Goal: Task Accomplishment & Management: Complete application form

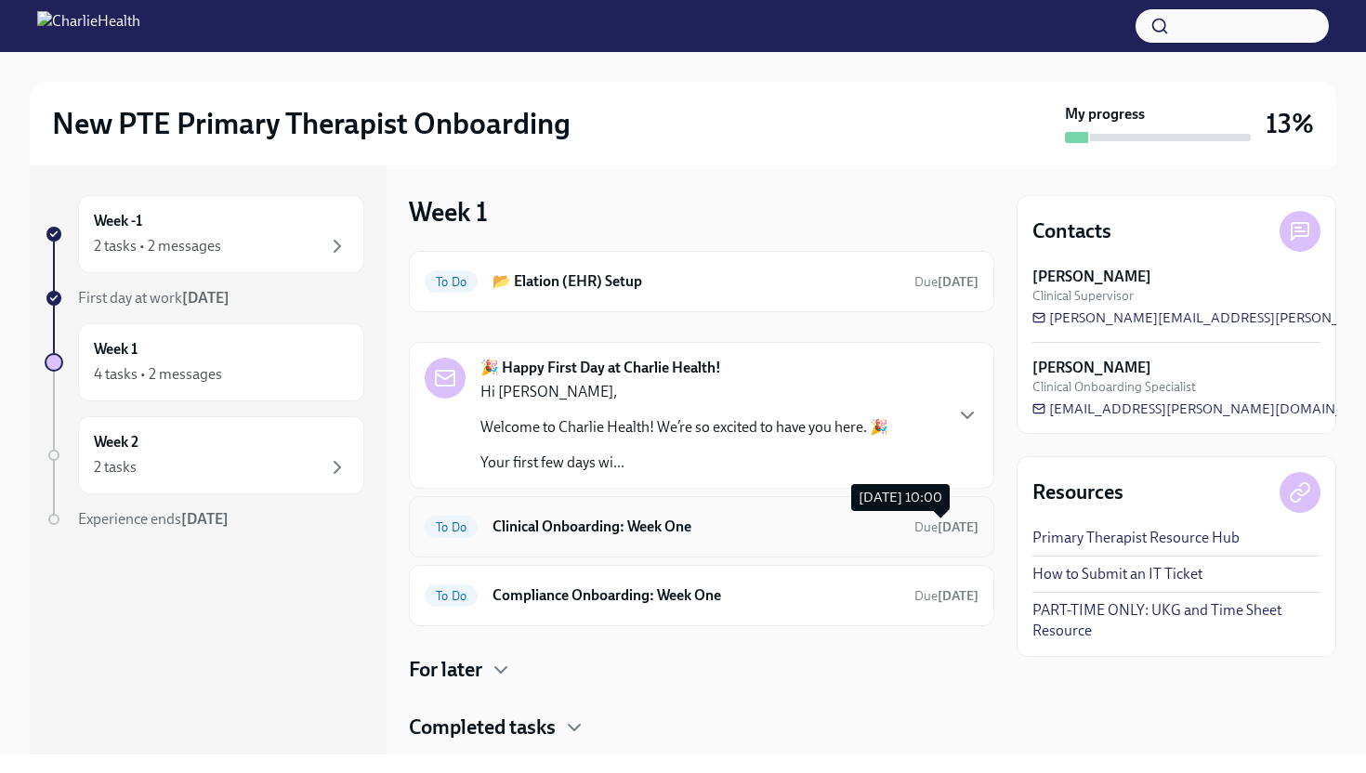
click at [920, 531] on span "Due in 4 days" at bounding box center [946, 527] width 64 height 16
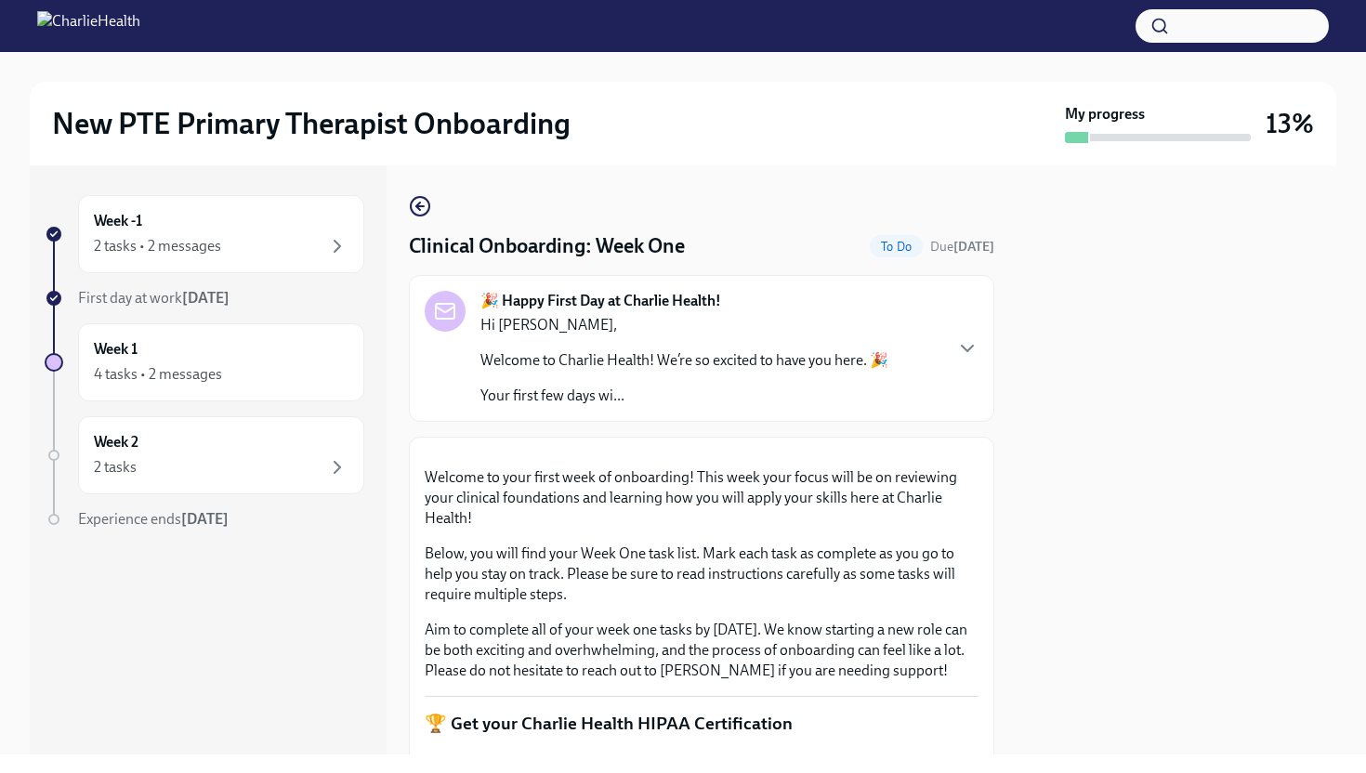
click at [1365, 210] on div "New PTE Primary Therapist Onboarding My progress 13% Week -1 2 tasks • 2 messag…" at bounding box center [683, 403] width 1366 height 702
click at [1346, 216] on div "New PTE Primary Therapist Onboarding My progress 13% Week -1 2 tasks • 2 messag…" at bounding box center [683, 403] width 1366 height 702
click at [1345, 216] on div "New PTE Primary Therapist Onboarding My progress 13% Week -1 2 tasks • 2 messag…" at bounding box center [683, 403] width 1366 height 702
click at [1268, 278] on div at bounding box center [1176, 459] width 320 height 589
click at [1267, 278] on div at bounding box center [1176, 459] width 320 height 589
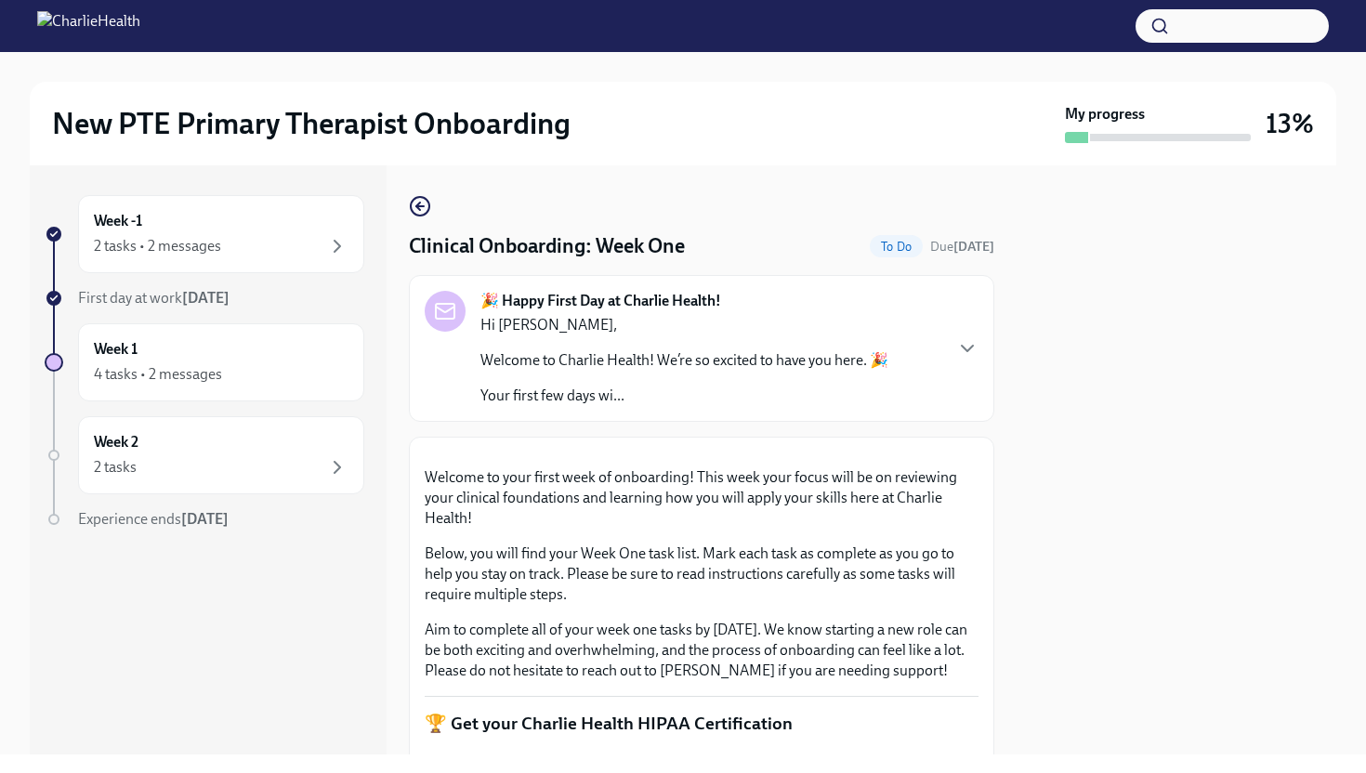
click at [1267, 278] on div at bounding box center [1176, 459] width 320 height 589
click at [1131, 472] on div at bounding box center [1176, 459] width 320 height 589
click at [1128, 471] on div at bounding box center [1176, 459] width 320 height 589
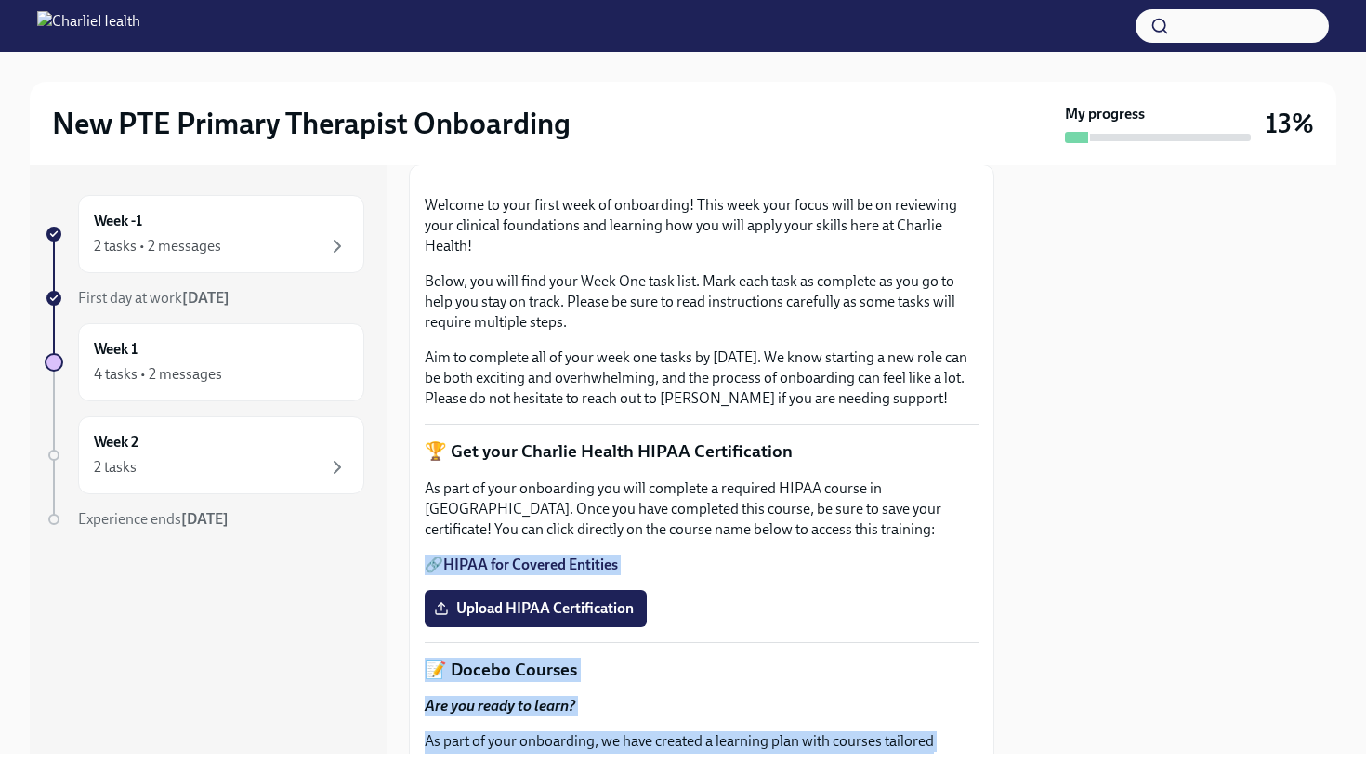
drag, startPoint x: 1128, startPoint y: 471, endPoint x: 907, endPoint y: 692, distance: 312.7
click at [881, 740] on div "Week -1 2 tasks • 2 messages First day at work Sep 2nd Week 1 4 tasks • 2 messa…" at bounding box center [683, 459] width 1306 height 589
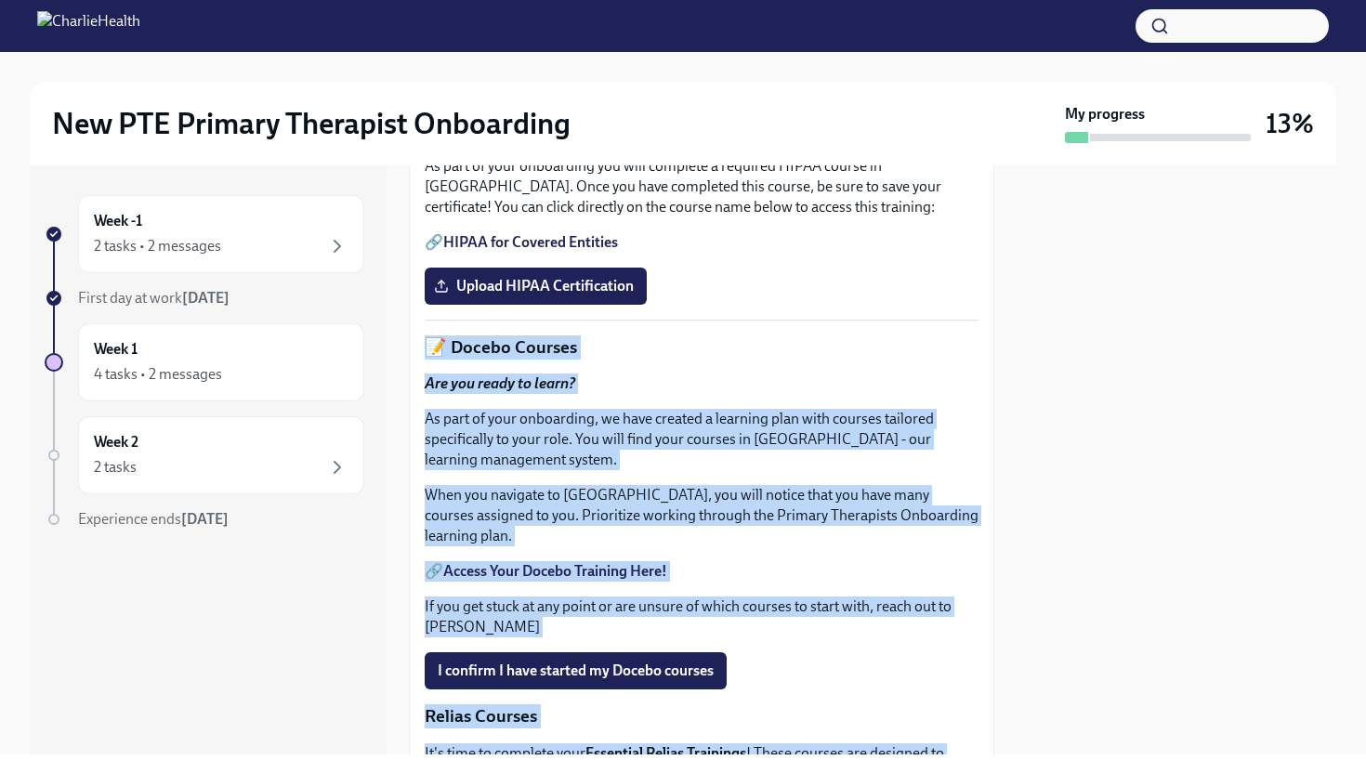
scroll to position [597, 0]
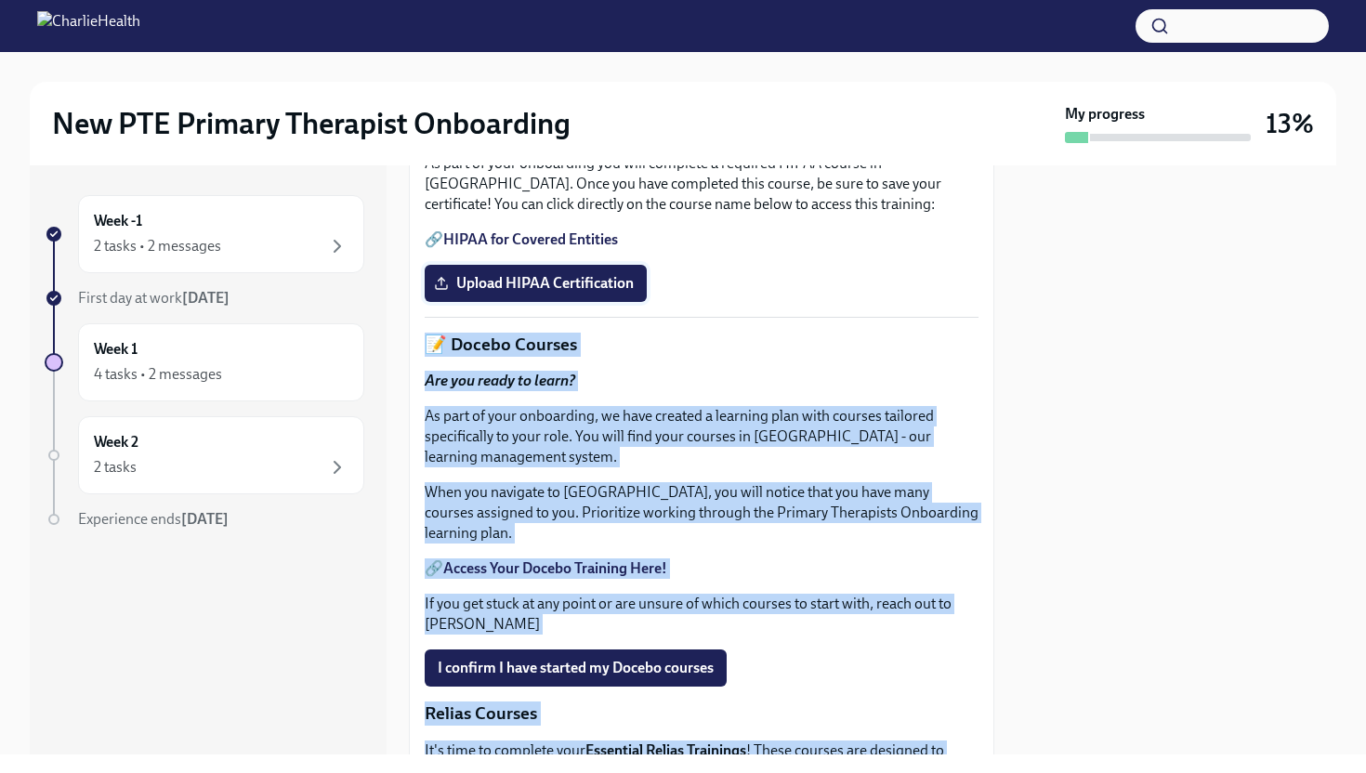
click at [633, 293] on span "Upload HIPAA Certification" at bounding box center [536, 283] width 196 height 19
click at [0, 0] on input "Upload HIPAA Certification" at bounding box center [0, 0] width 0 height 0
click at [608, 293] on span "Upload HIPAA Certification" at bounding box center [536, 283] width 196 height 19
click at [0, 0] on input "Upload HIPAA Certification" at bounding box center [0, 0] width 0 height 0
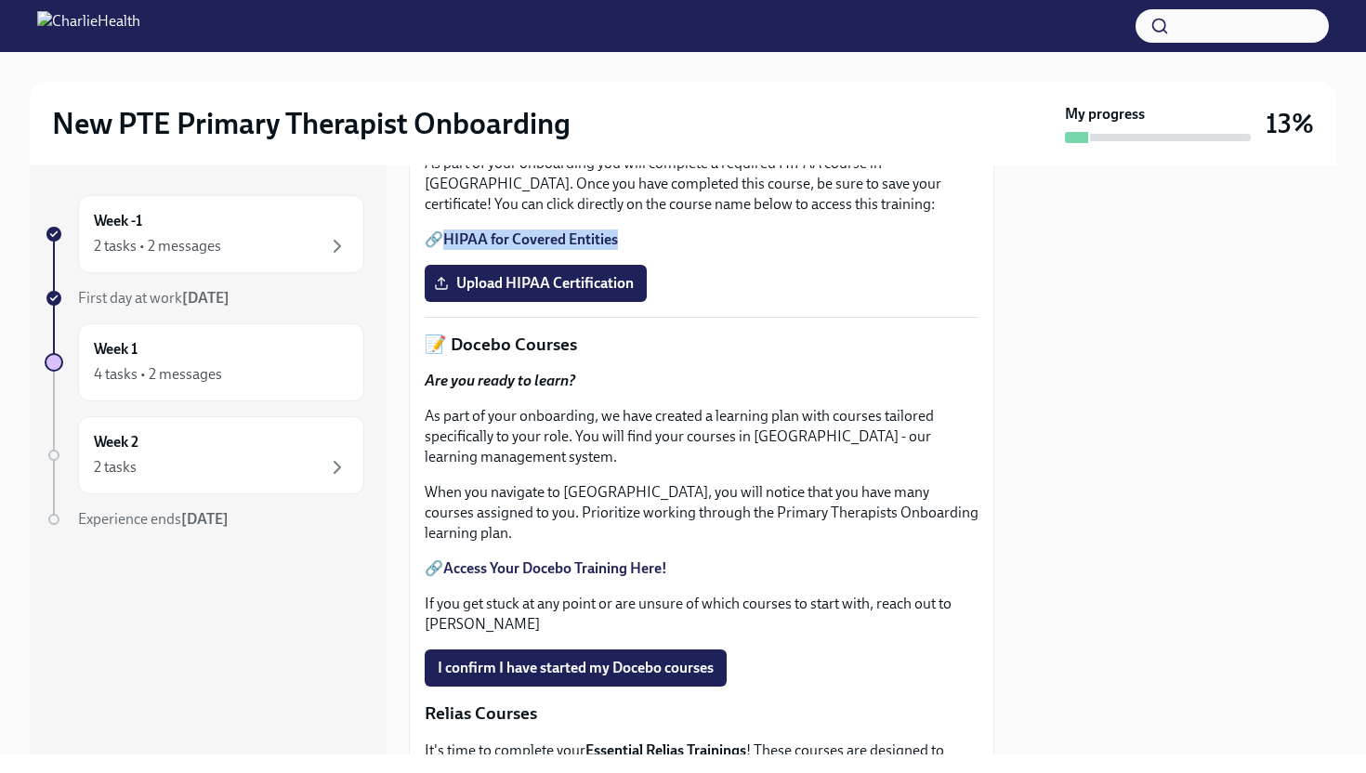
drag, startPoint x: 588, startPoint y: 441, endPoint x: 564, endPoint y: 442, distance: 24.2
click at [564, 248] on link "HIPAA for Covered Entities" at bounding box center [530, 239] width 175 height 18
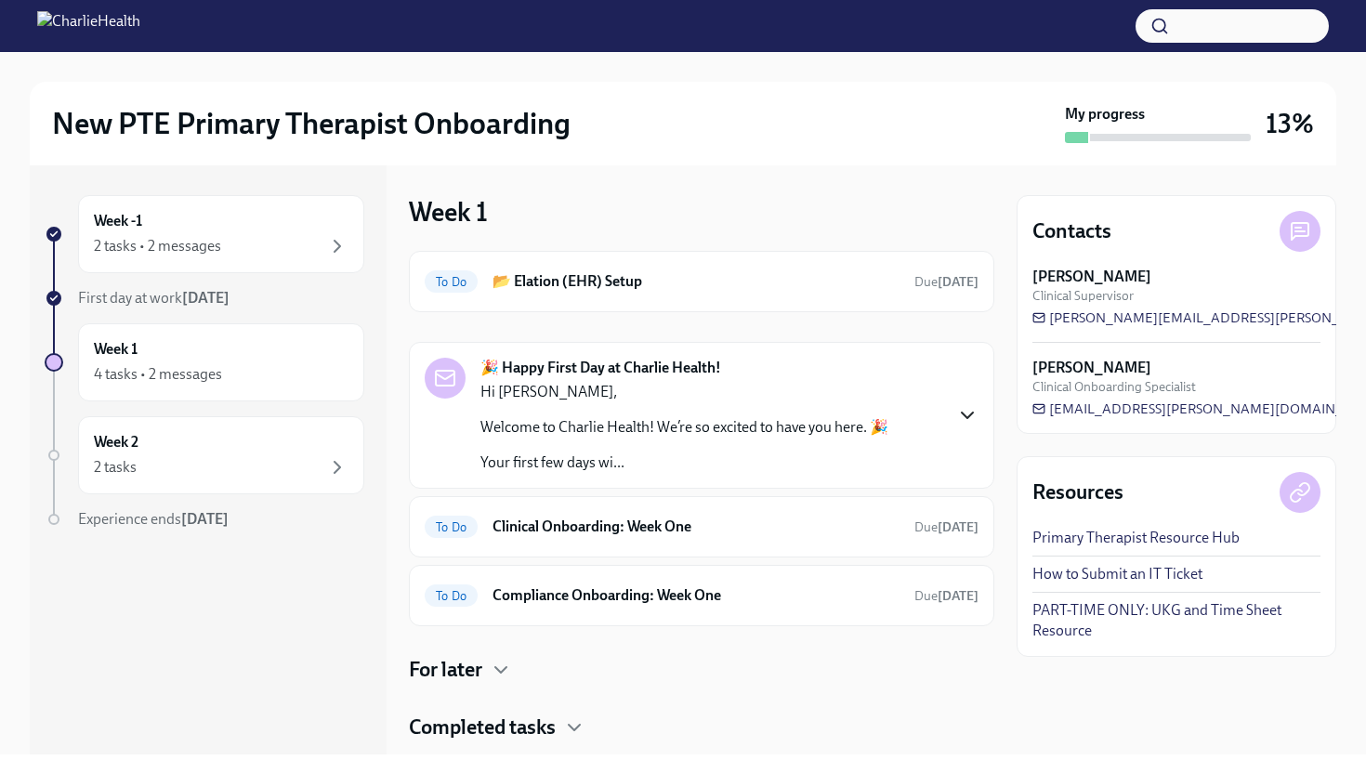
click at [974, 417] on icon "button" at bounding box center [967, 415] width 22 height 22
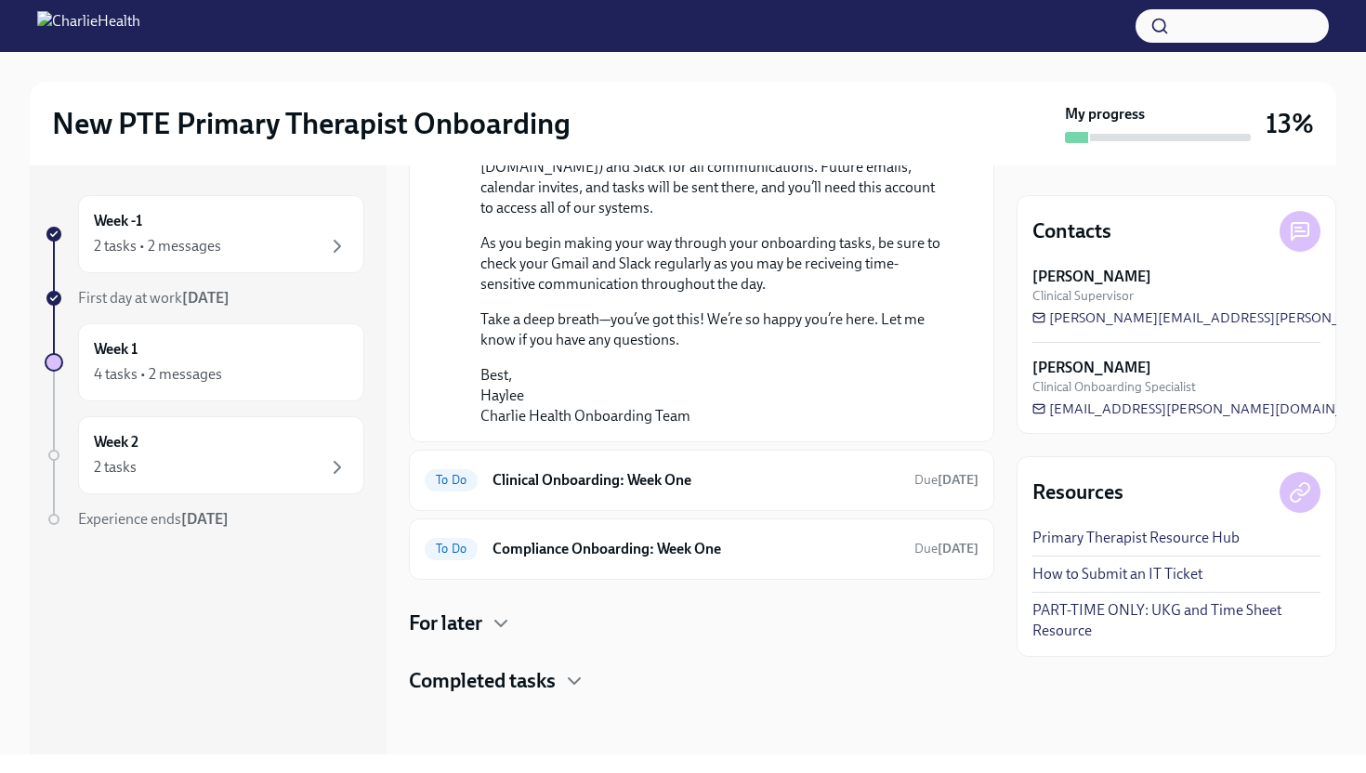
scroll to position [1486, 0]
click at [768, 486] on h6 "Clinical Onboarding: Week One" at bounding box center [695, 480] width 407 height 20
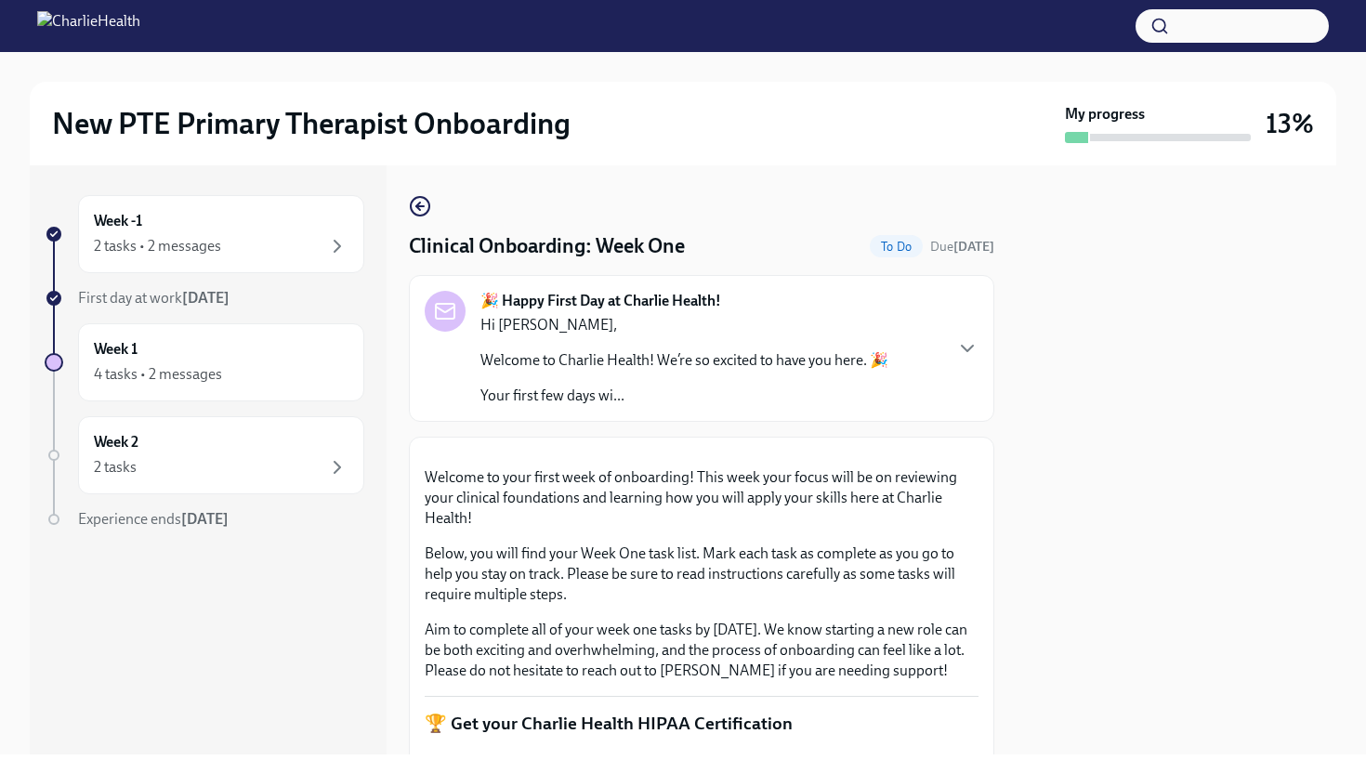
click at [915, 452] on button "Zoom image" at bounding box center [702, 452] width 554 height 0
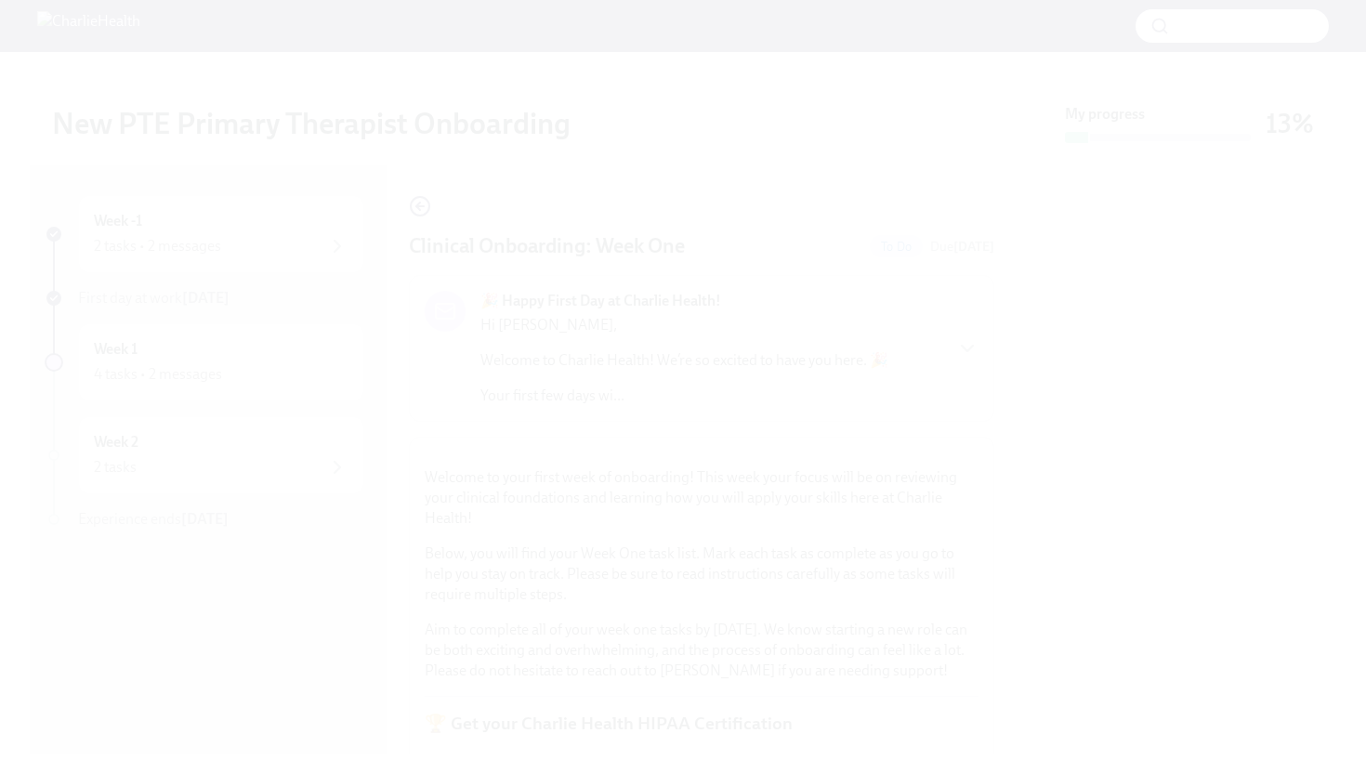
click at [1002, 371] on button "Unzoom image" at bounding box center [683, 386] width 1366 height 773
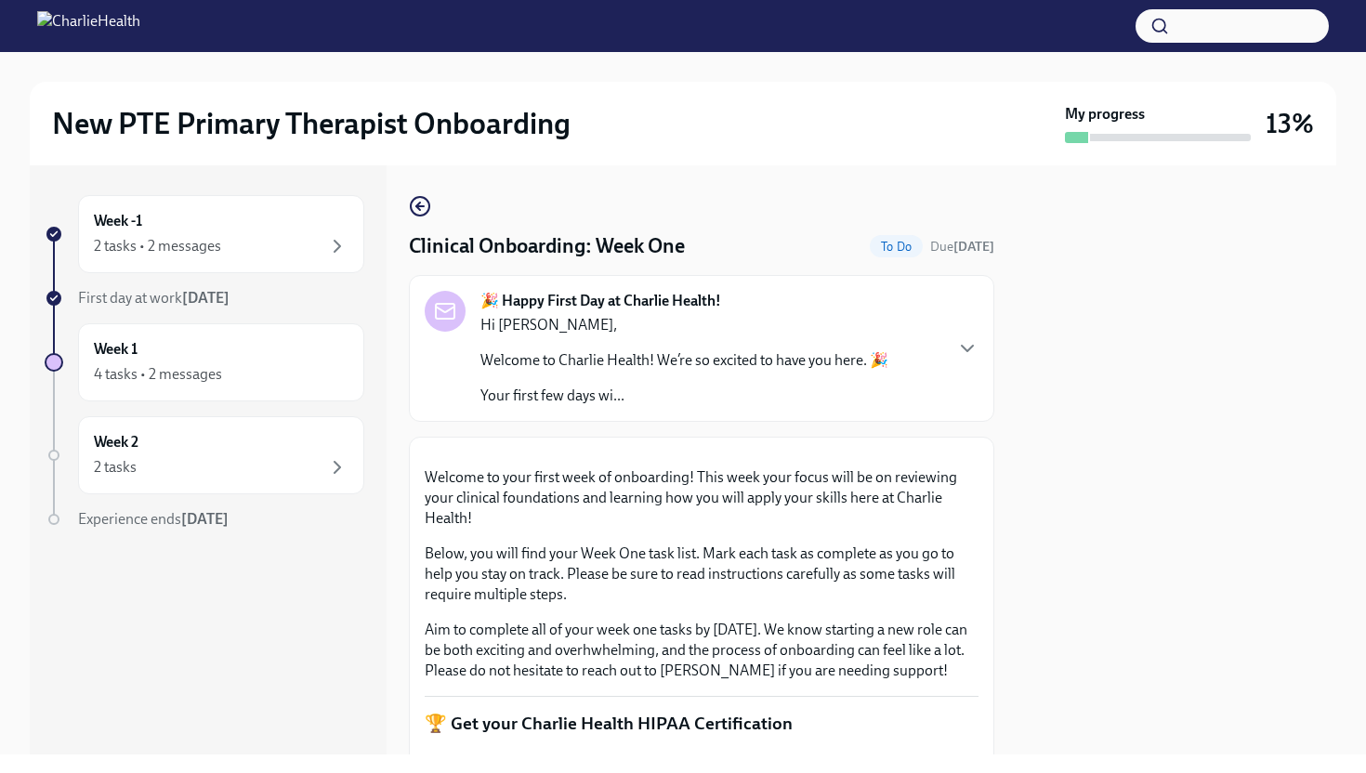
click at [1002, 371] on button "Unzoom image" at bounding box center [683, 386] width 1366 height 773
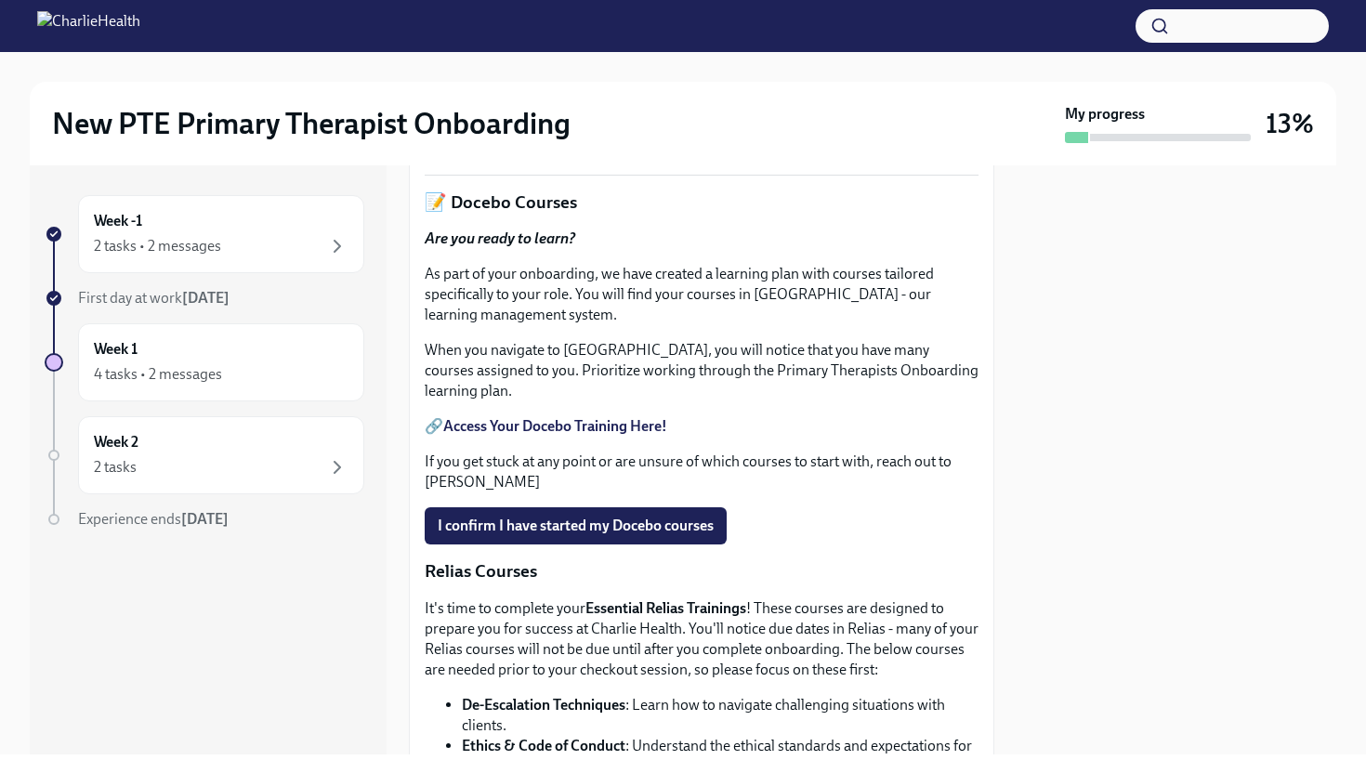
scroll to position [743, 0]
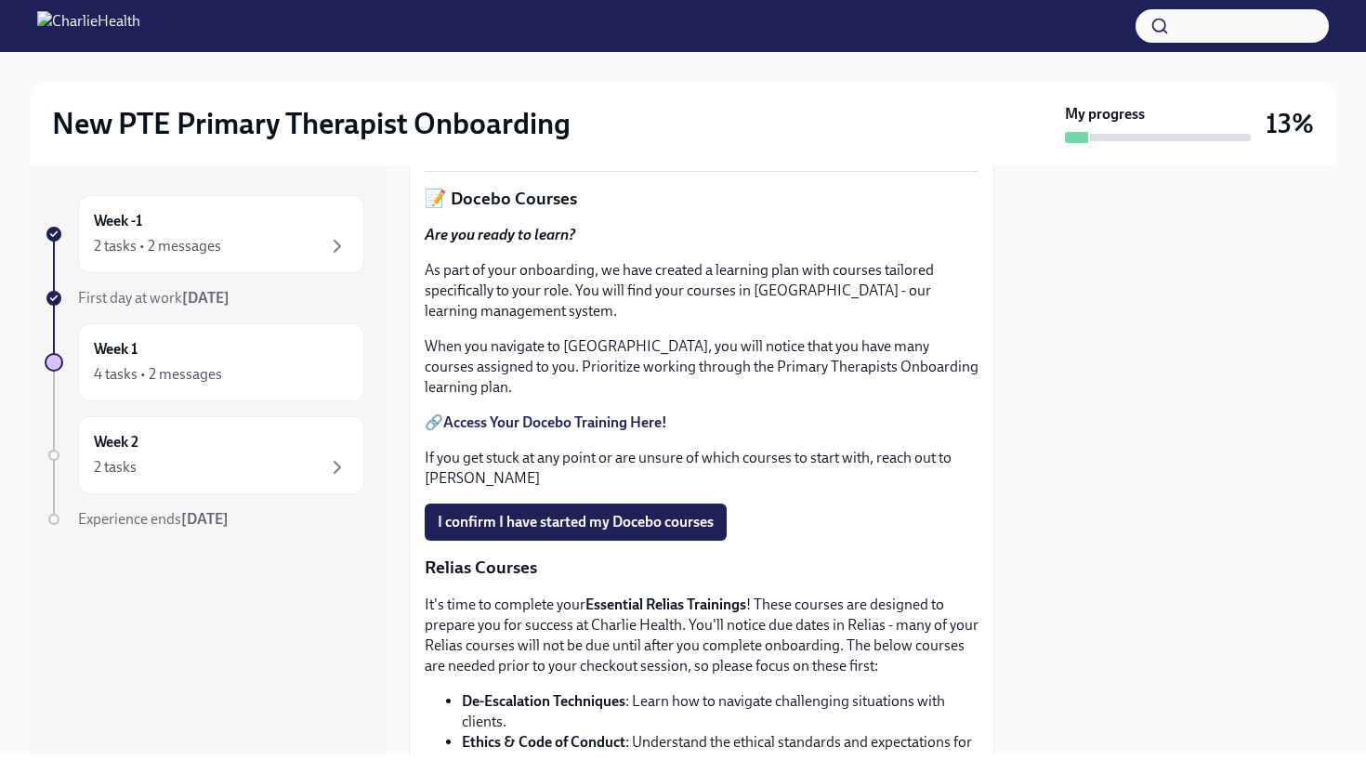
click at [612, 147] on span "Upload HIPAA Certification" at bounding box center [536, 137] width 196 height 19
click at [0, 0] on input "Upload HIPAA Certification" at bounding box center [0, 0] width 0 height 0
click at [645, 431] on strong "Access Your Docebo Training Here!" at bounding box center [555, 422] width 224 height 18
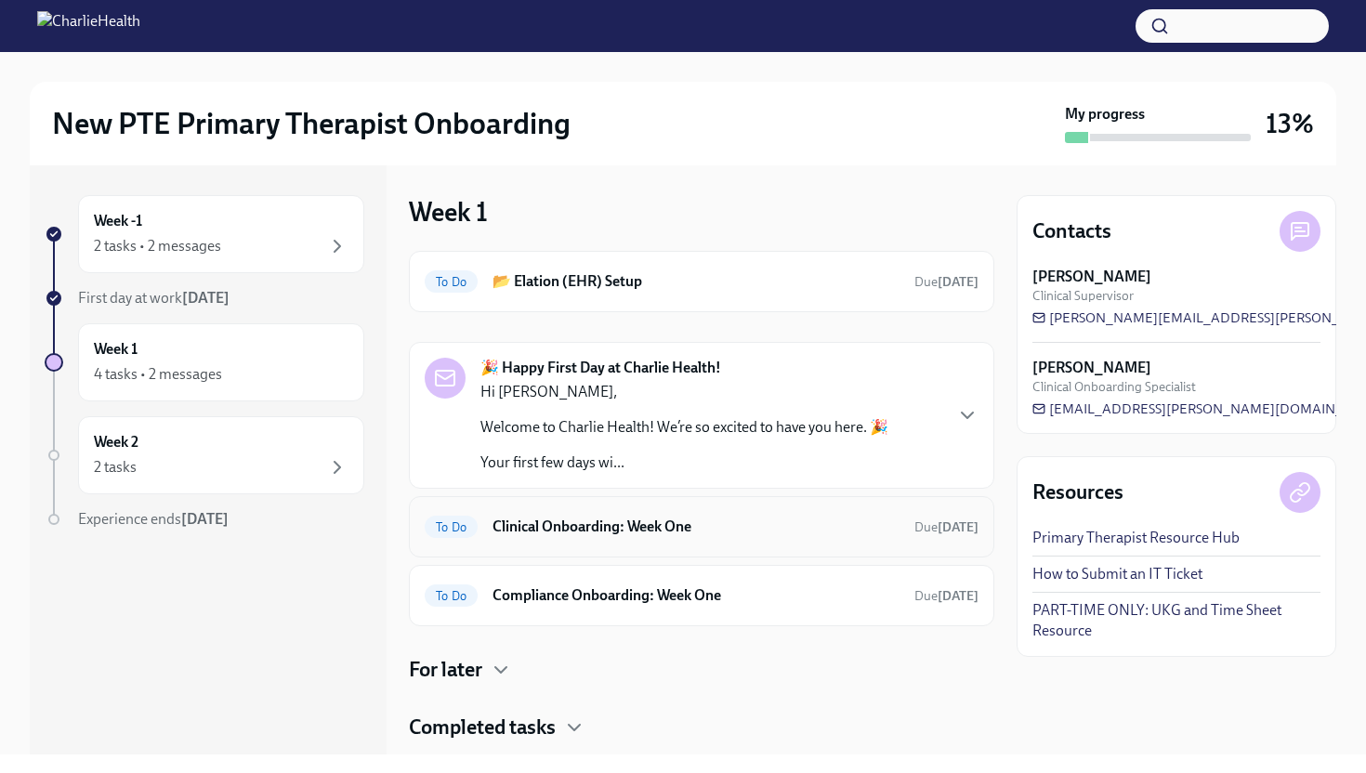
click at [664, 533] on h6 "Clinical Onboarding: Week One" at bounding box center [695, 527] width 407 height 20
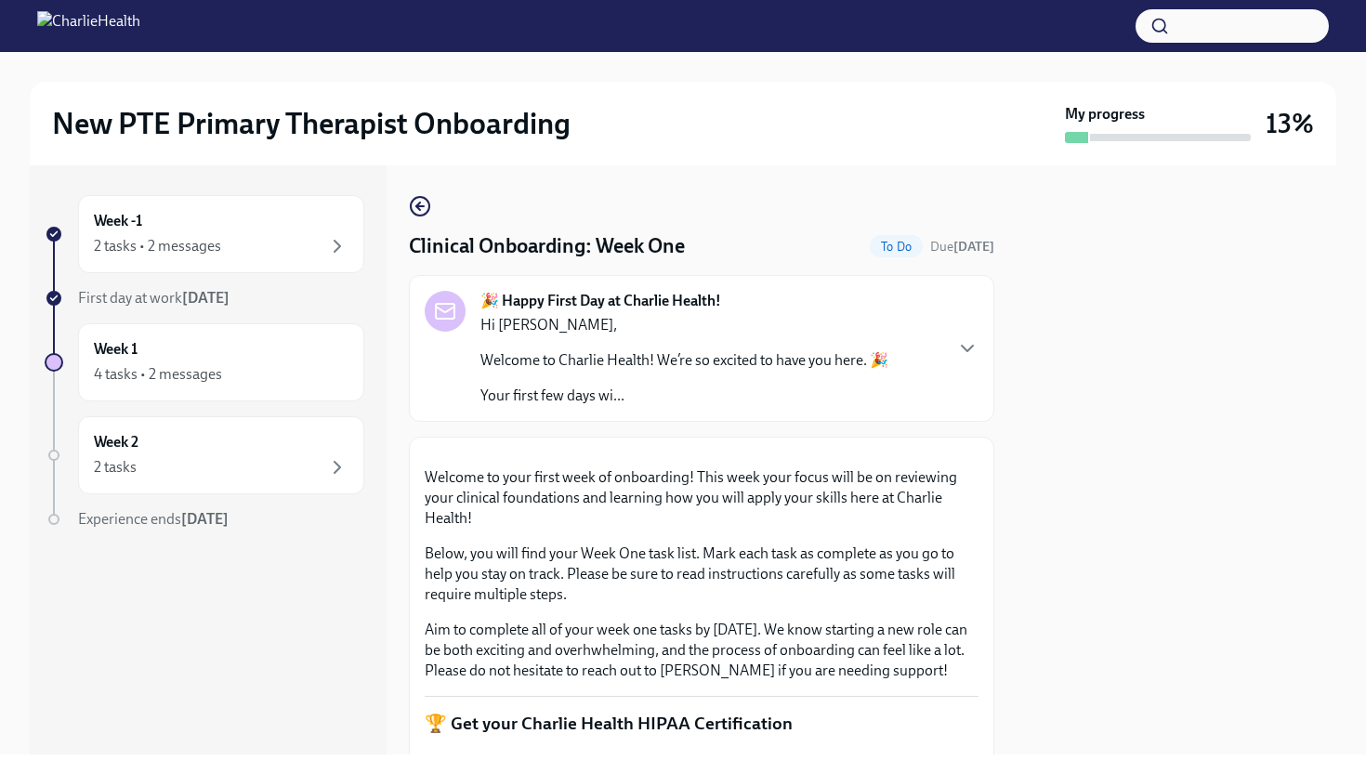
click at [961, 452] on button "Zoom image" at bounding box center [702, 452] width 554 height 0
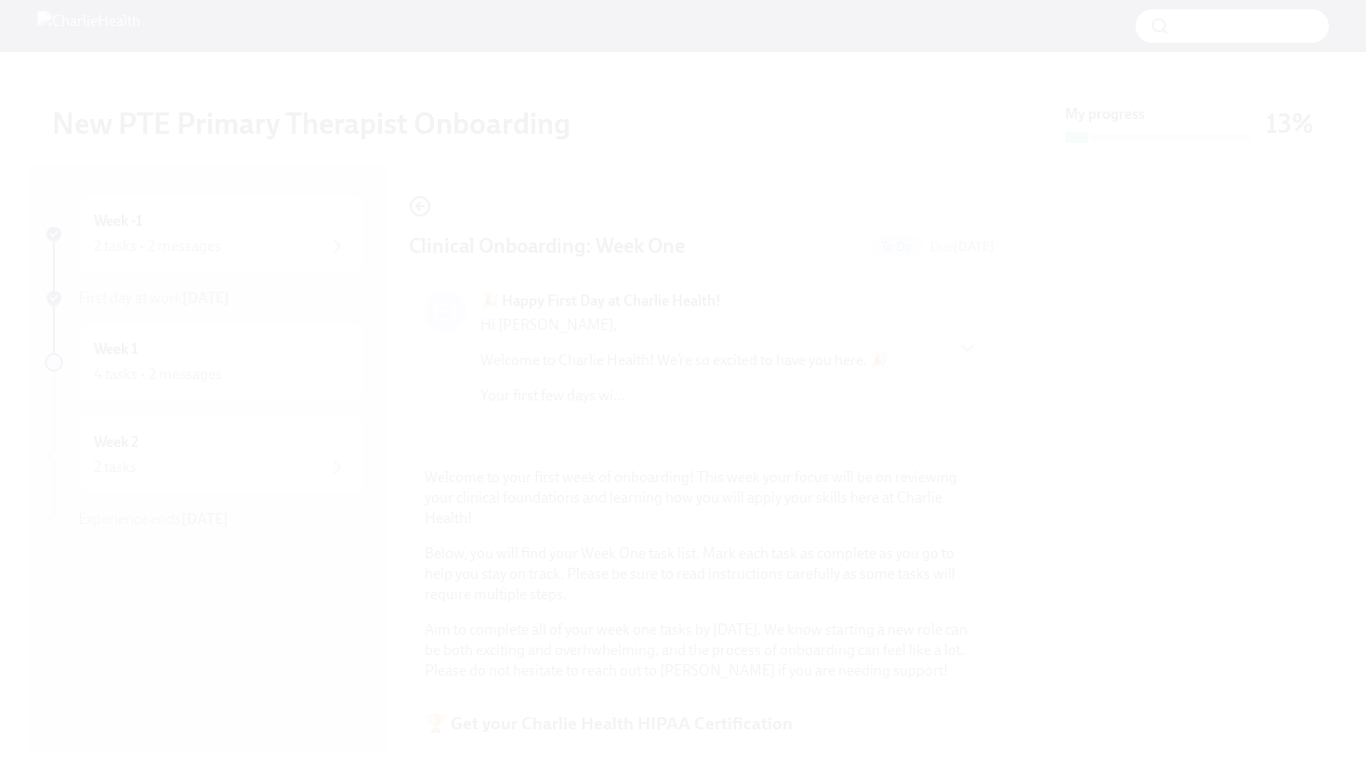
click at [961, 454] on button "Unzoom image" at bounding box center [683, 386] width 1366 height 773
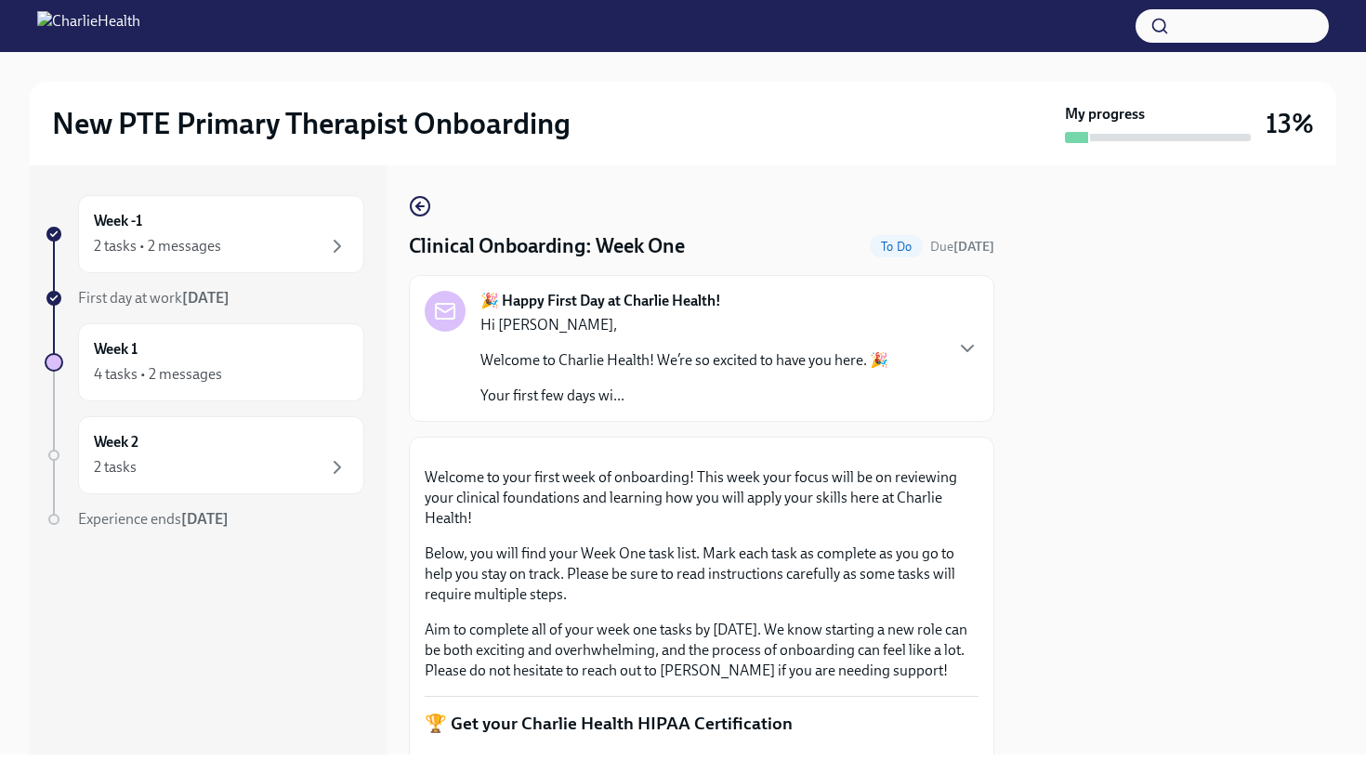
click at [1063, 451] on div at bounding box center [1176, 459] width 320 height 589
click at [1063, 452] on div at bounding box center [1176, 459] width 320 height 589
click at [881, 252] on span "To Do" at bounding box center [896, 247] width 53 height 14
click at [1072, 346] on div at bounding box center [1176, 459] width 320 height 589
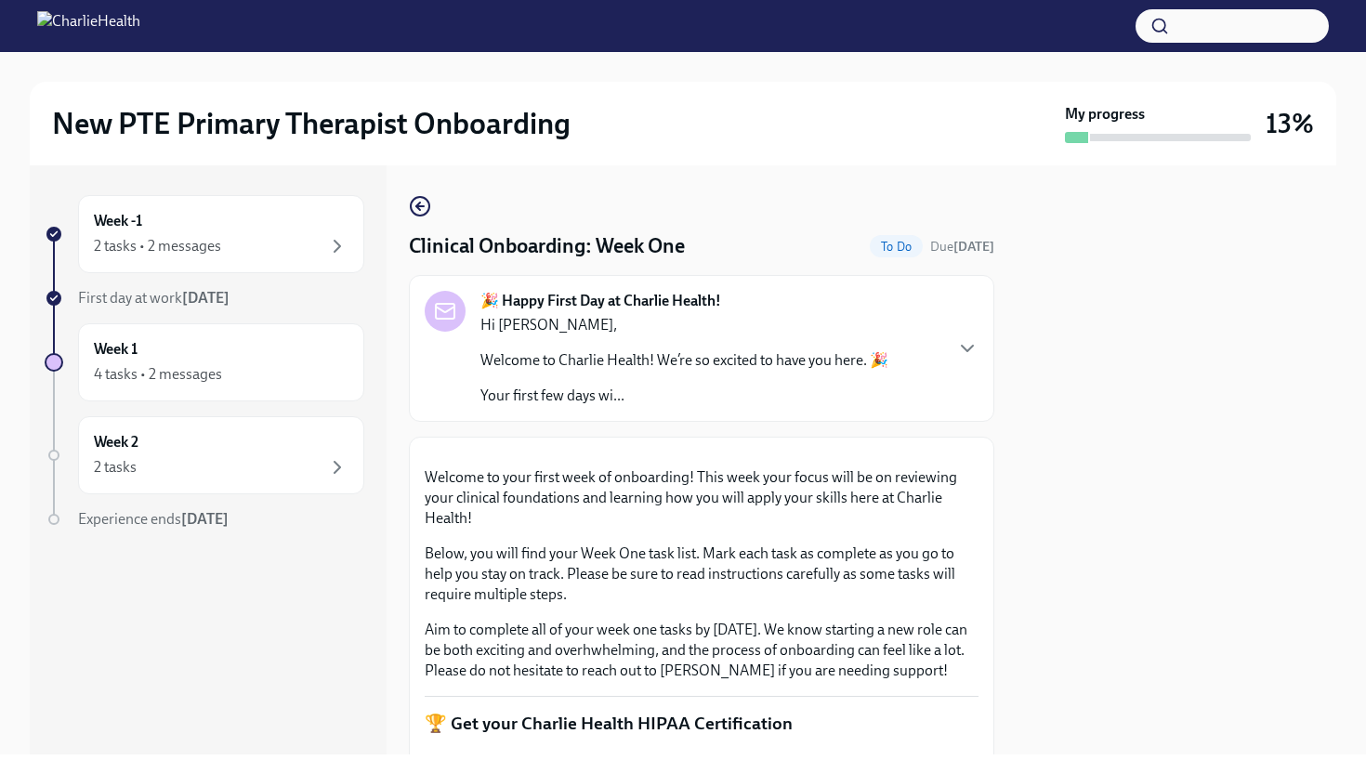
click at [1072, 346] on div at bounding box center [1176, 459] width 320 height 589
click at [1044, 666] on div at bounding box center [1176, 459] width 320 height 589
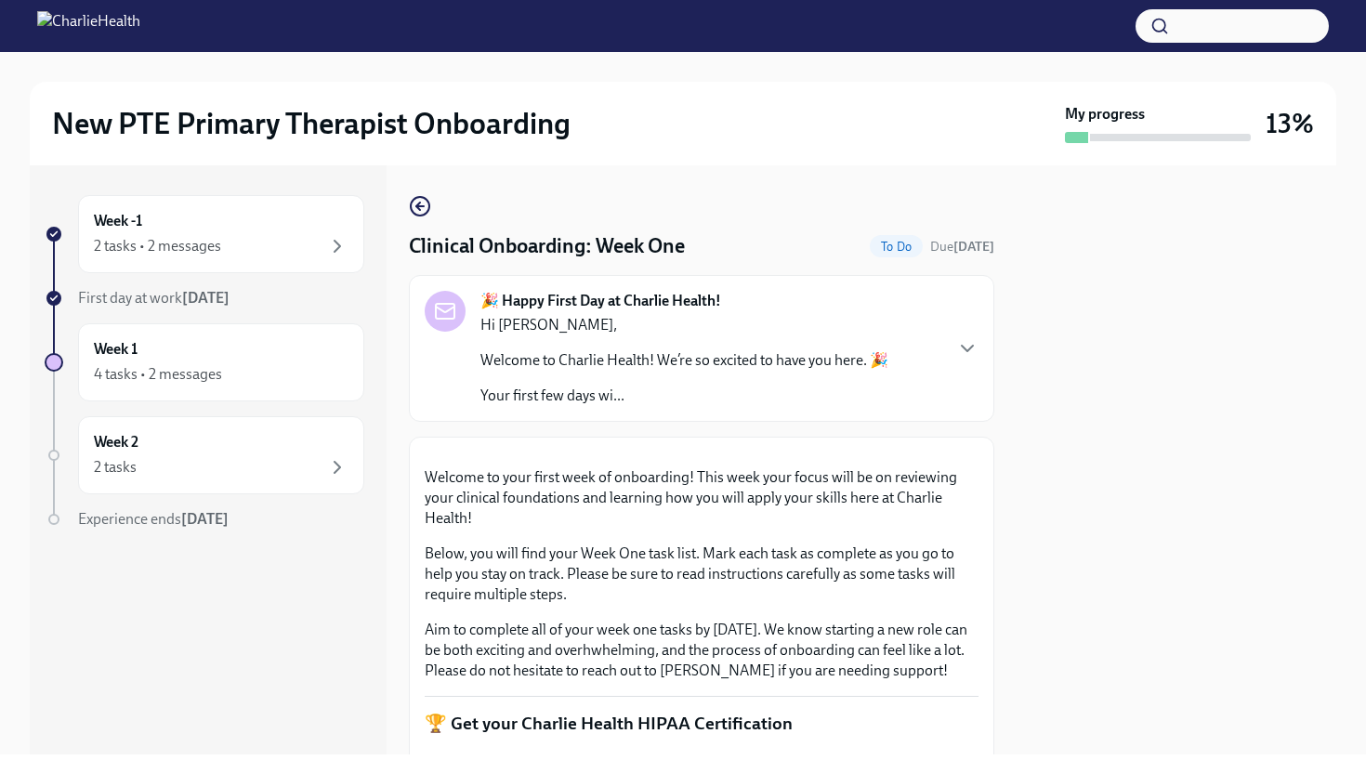
click at [1044, 666] on div at bounding box center [1176, 459] width 320 height 589
click at [1040, 644] on div at bounding box center [1176, 459] width 320 height 589
